Goal: Transaction & Acquisition: Book appointment/travel/reservation

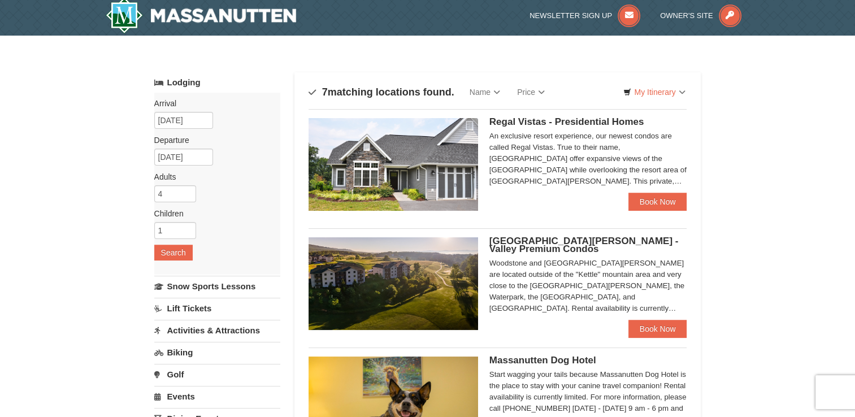
scroll to position [5, 0]
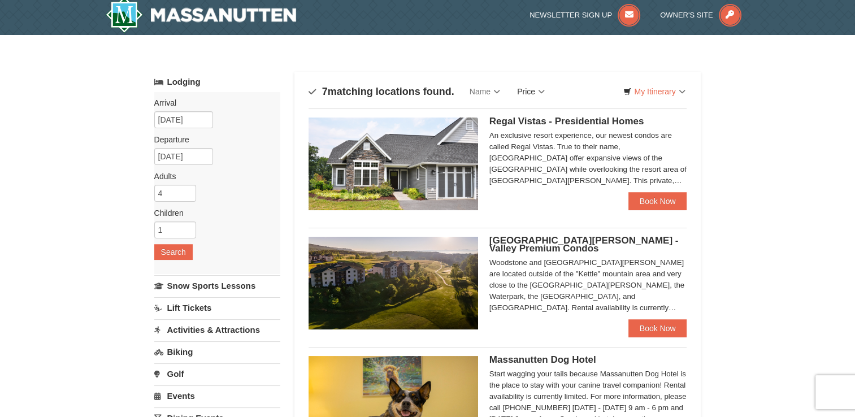
click at [535, 94] on link "Price" at bounding box center [530, 91] width 45 height 23
click at [544, 114] on link "Price (Low to High)" at bounding box center [554, 114] width 90 height 15
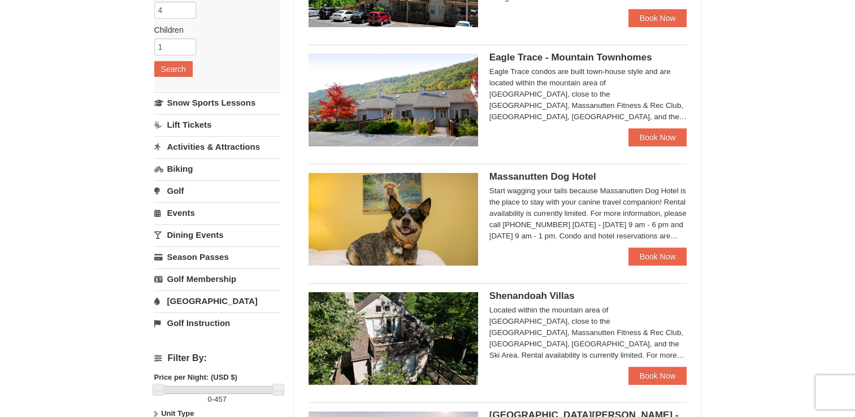
scroll to position [188, 0]
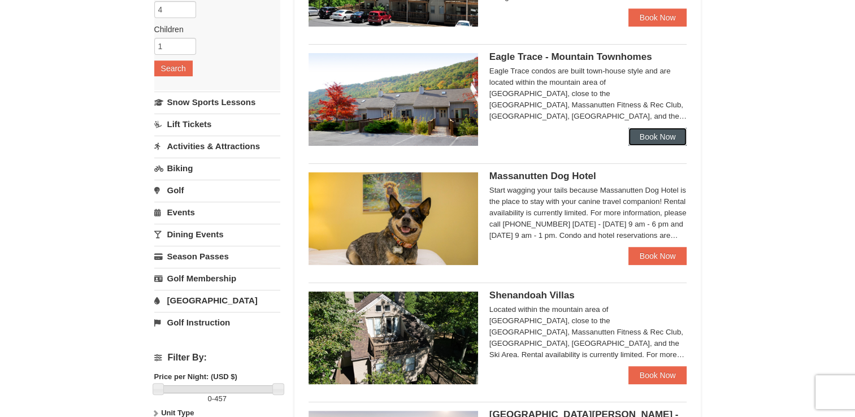
click at [660, 132] on link "Book Now" at bounding box center [657, 137] width 59 height 18
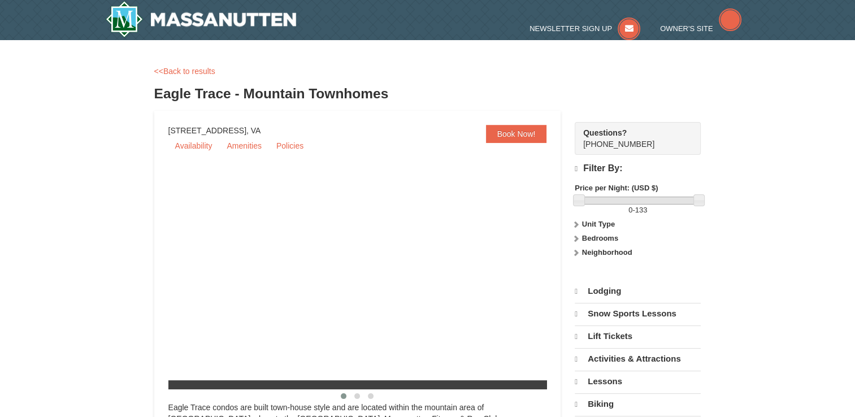
select select "9"
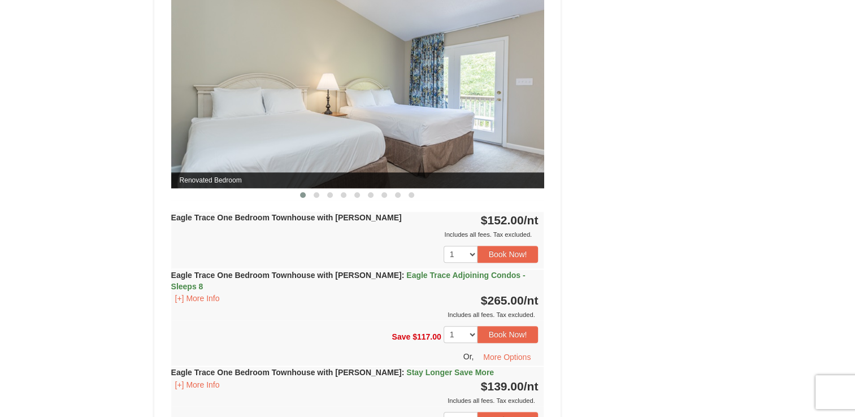
scroll to position [1050, 0]
click at [315, 193] on span at bounding box center [317, 194] width 6 height 6
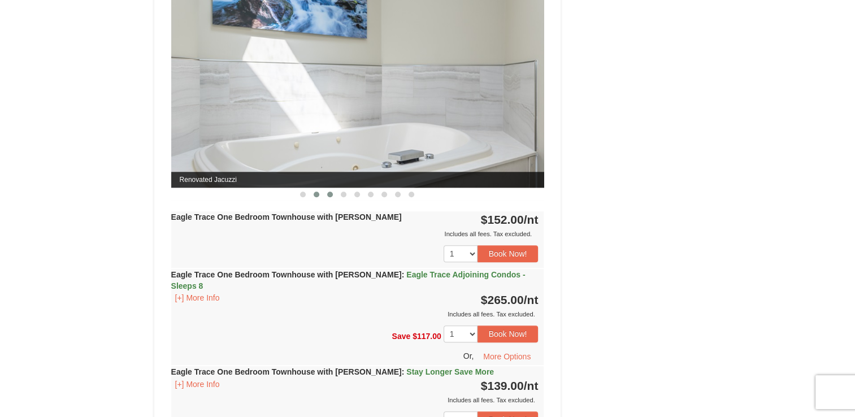
click at [332, 191] on span at bounding box center [330, 194] width 6 height 6
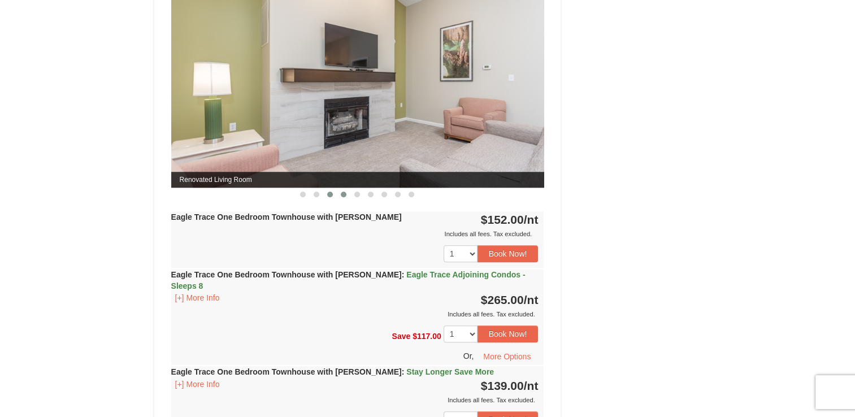
click at [345, 191] on span at bounding box center [344, 194] width 6 height 6
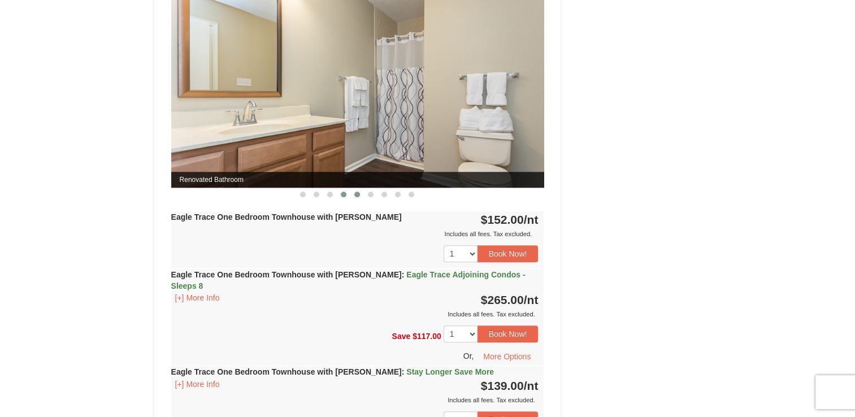
click at [359, 193] on span at bounding box center [357, 194] width 6 height 6
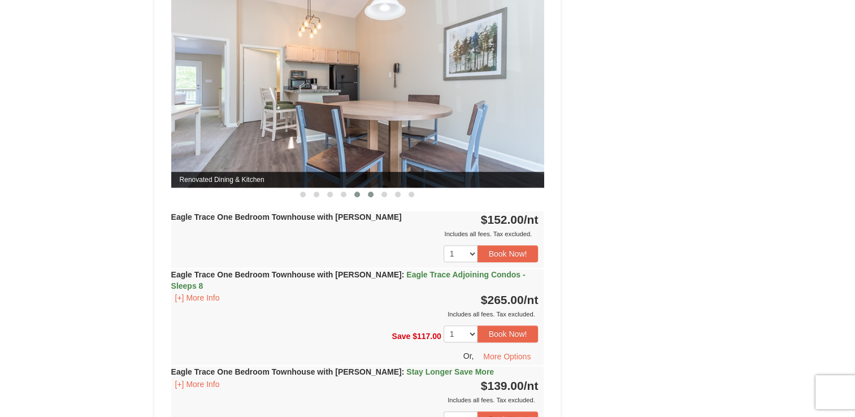
click at [371, 193] on span at bounding box center [371, 194] width 6 height 6
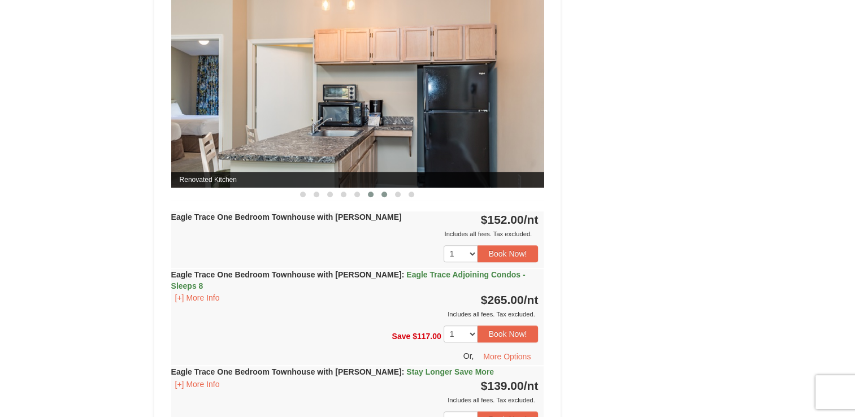
click at [385, 193] on span at bounding box center [384, 194] width 6 height 6
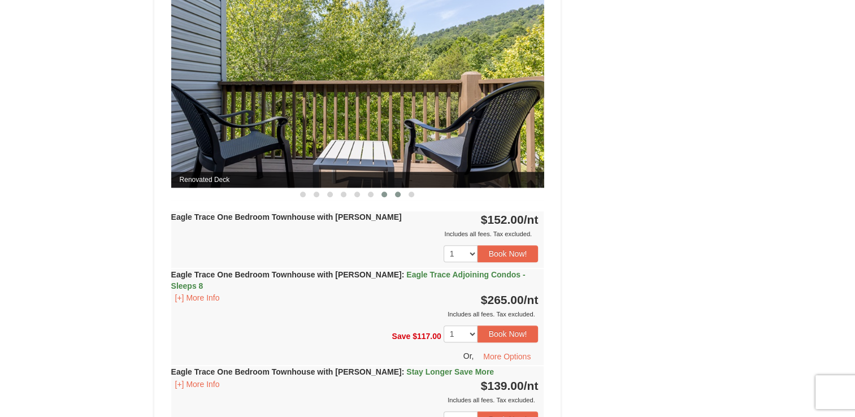
click at [397, 193] on span at bounding box center [398, 194] width 6 height 6
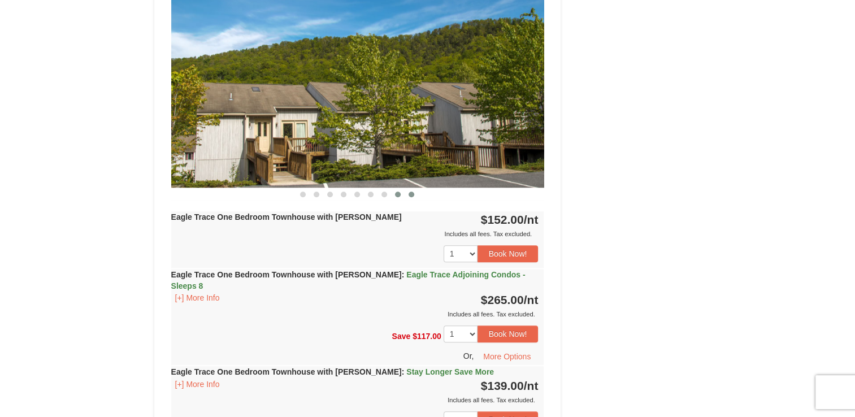
click at [408, 193] on button at bounding box center [411, 194] width 14 height 11
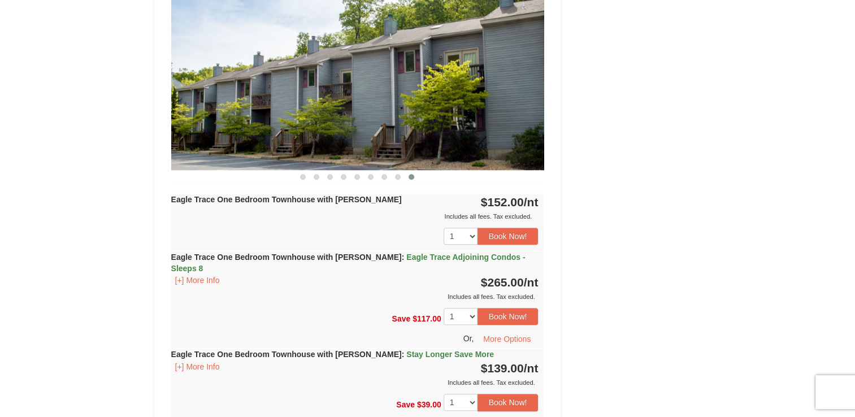
scroll to position [1070, 0]
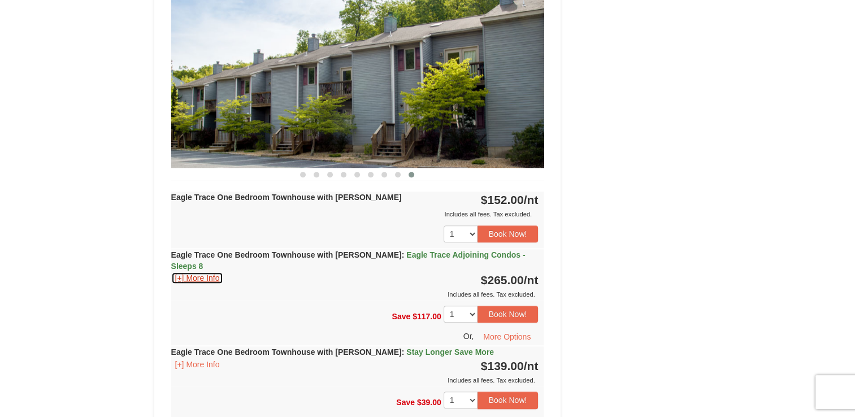
click at [201, 272] on button "[+] More Info" at bounding box center [197, 278] width 53 height 12
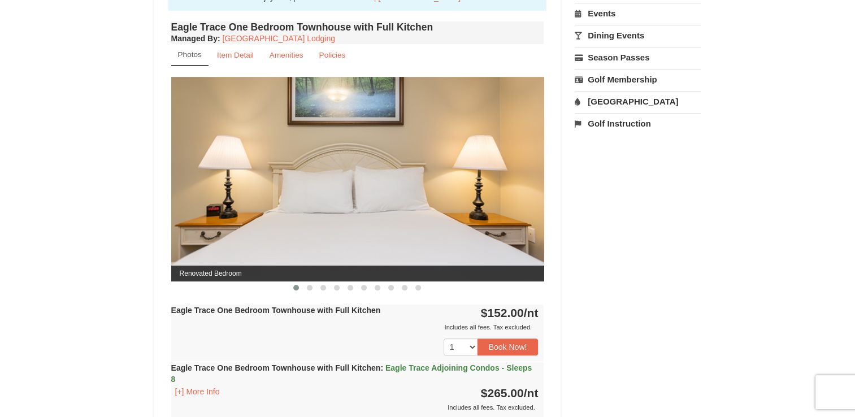
scroll to position [407, 0]
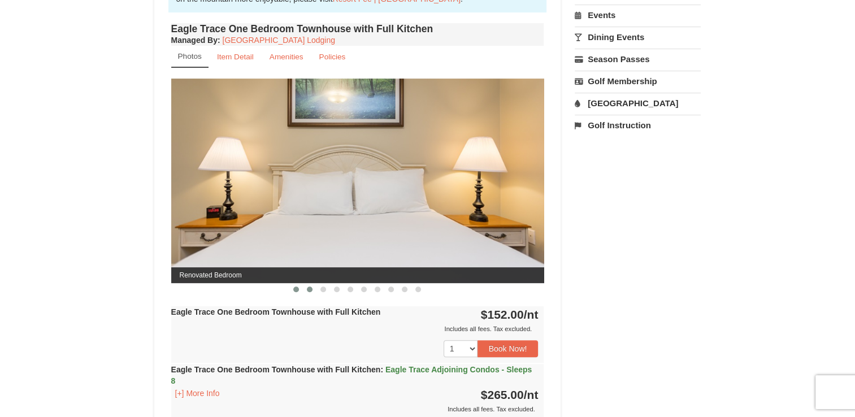
click at [311, 289] on span at bounding box center [310, 289] width 6 height 6
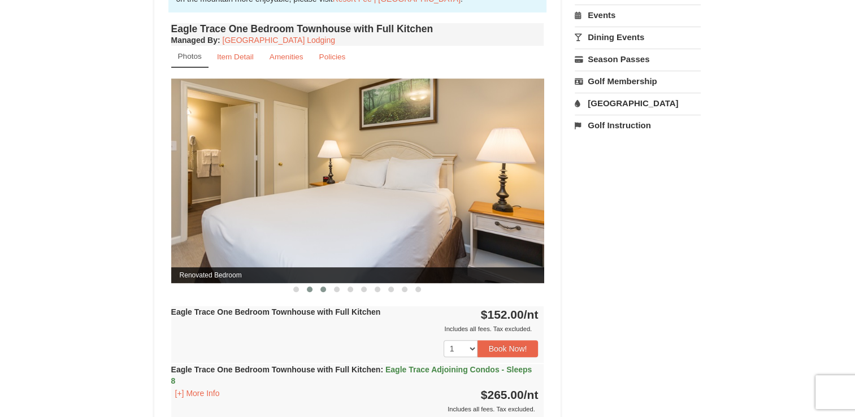
click at [325, 288] on span at bounding box center [323, 289] width 6 height 6
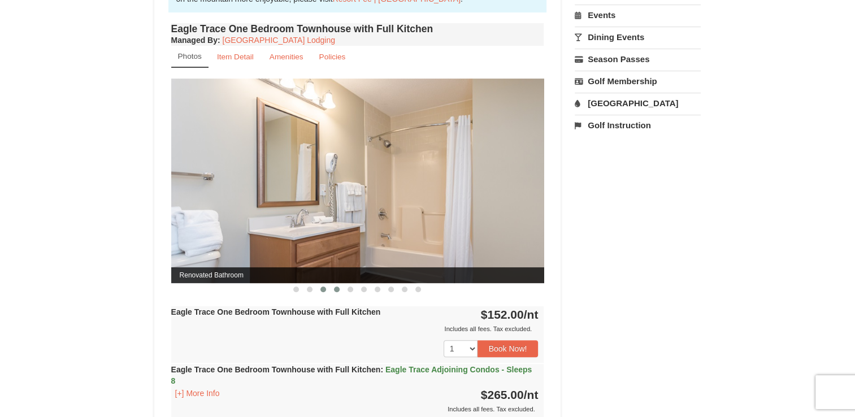
click at [337, 286] on span at bounding box center [337, 289] width 6 height 6
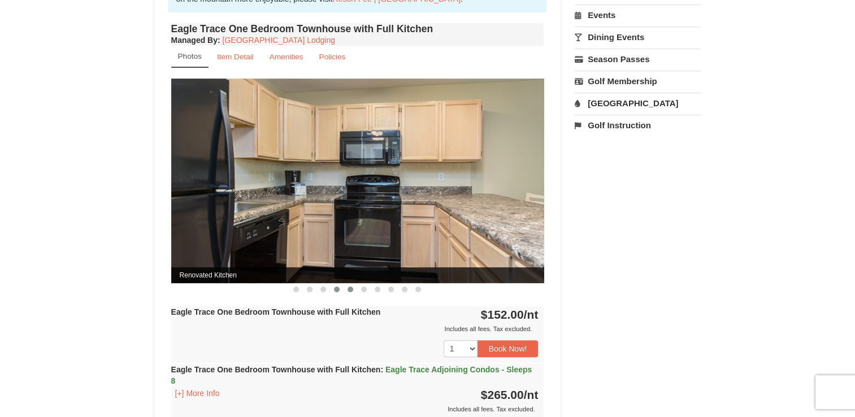
click at [349, 288] on span at bounding box center [350, 289] width 6 height 6
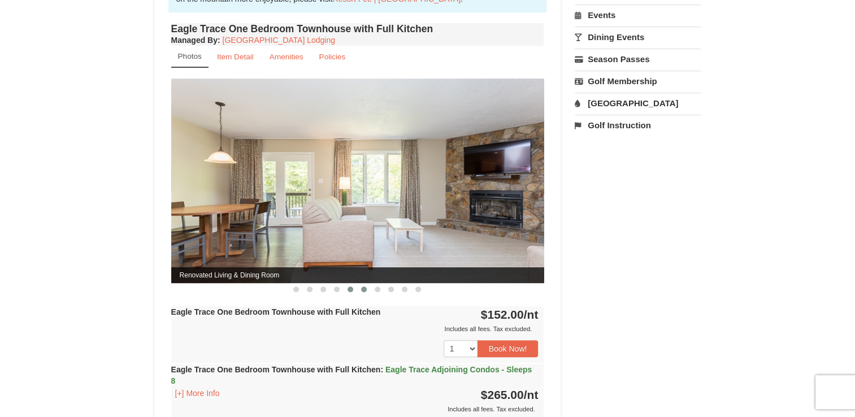
click at [366, 287] on span at bounding box center [364, 289] width 6 height 6
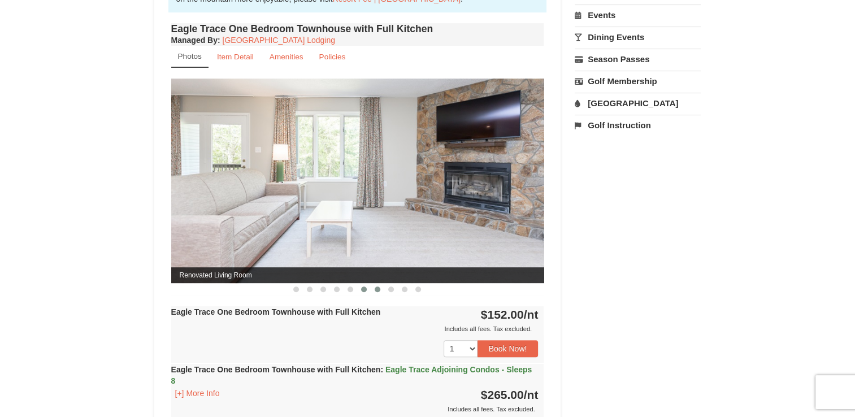
click at [378, 288] on span at bounding box center [378, 289] width 6 height 6
